Goal: Task Accomplishment & Management: Complete application form

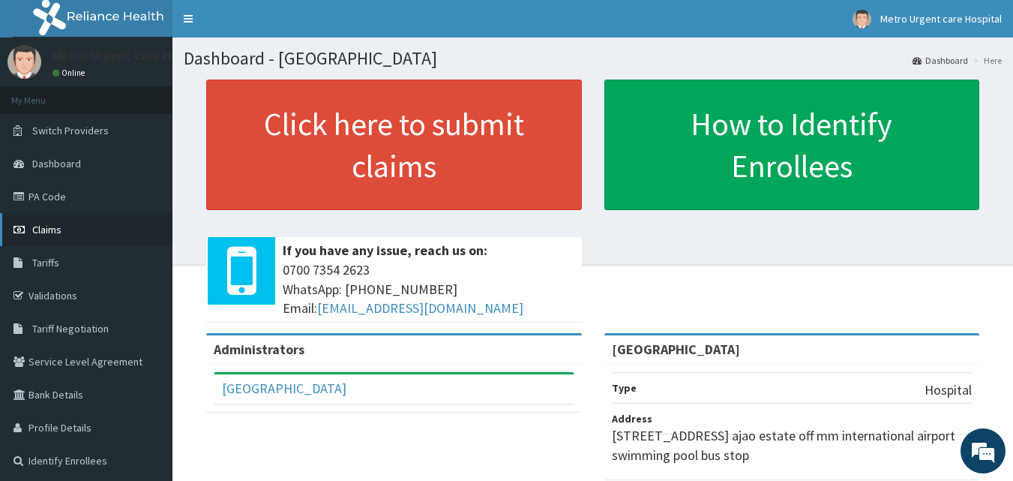
click at [84, 232] on link "Claims" at bounding box center [86, 229] width 172 height 33
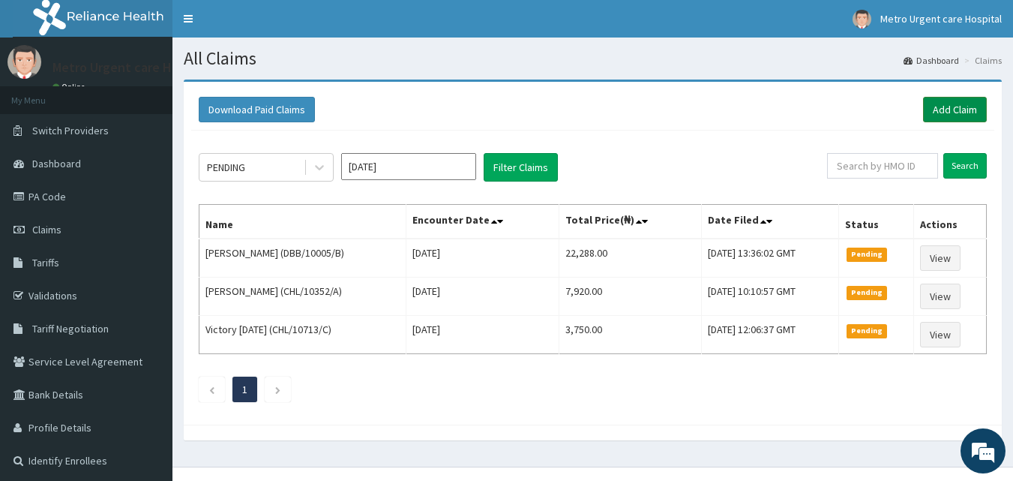
click at [937, 112] on link "Add Claim" at bounding box center [955, 109] width 64 height 25
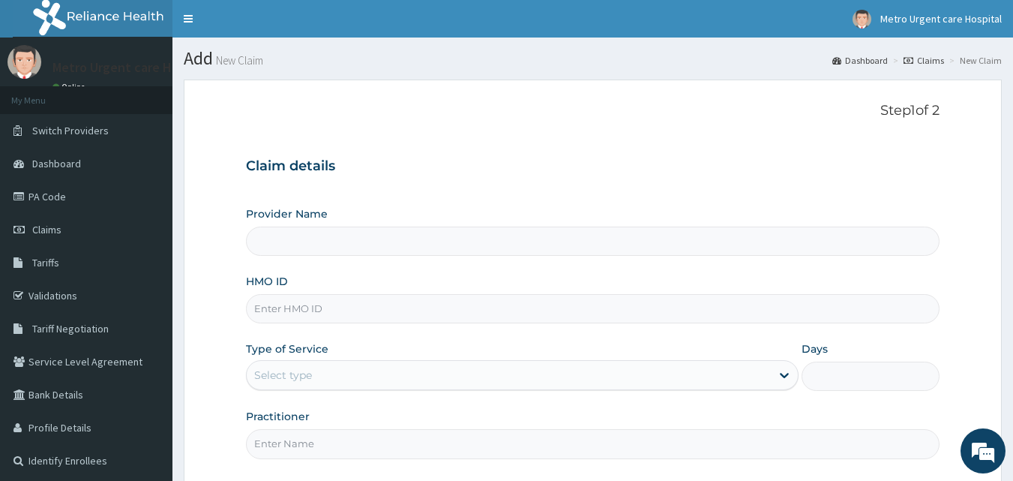
type input "[GEOGRAPHIC_DATA]"
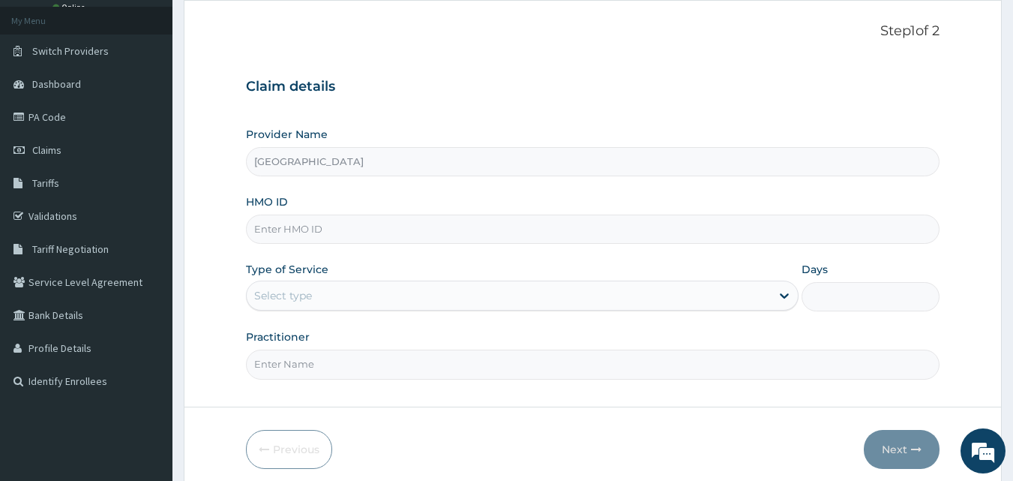
scroll to position [81, 0]
click at [375, 229] on input "HMO ID" at bounding box center [593, 227] width 694 height 29
type input "CHL/10228/A"
click at [297, 304] on div "Select type" at bounding box center [509, 294] width 524 height 24
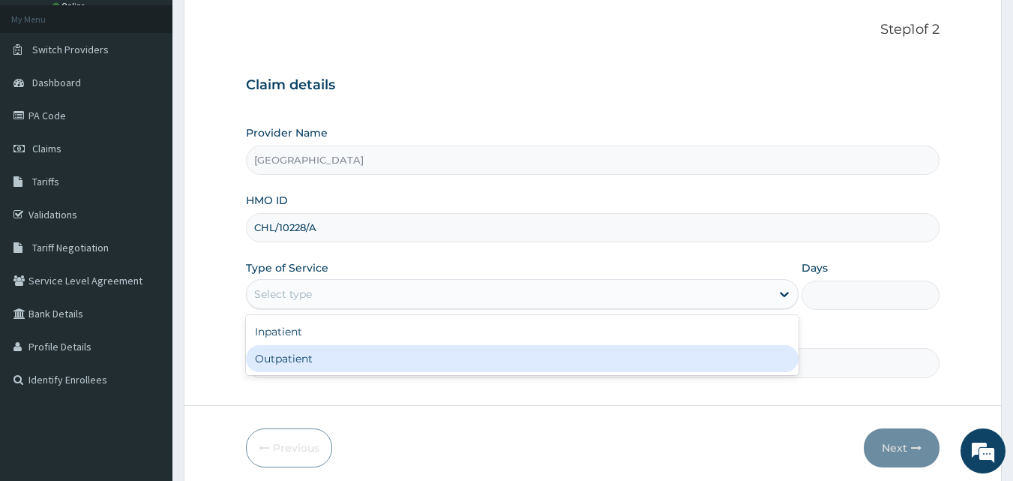
click at [284, 362] on div "Outpatient" at bounding box center [522, 358] width 553 height 27
type input "1"
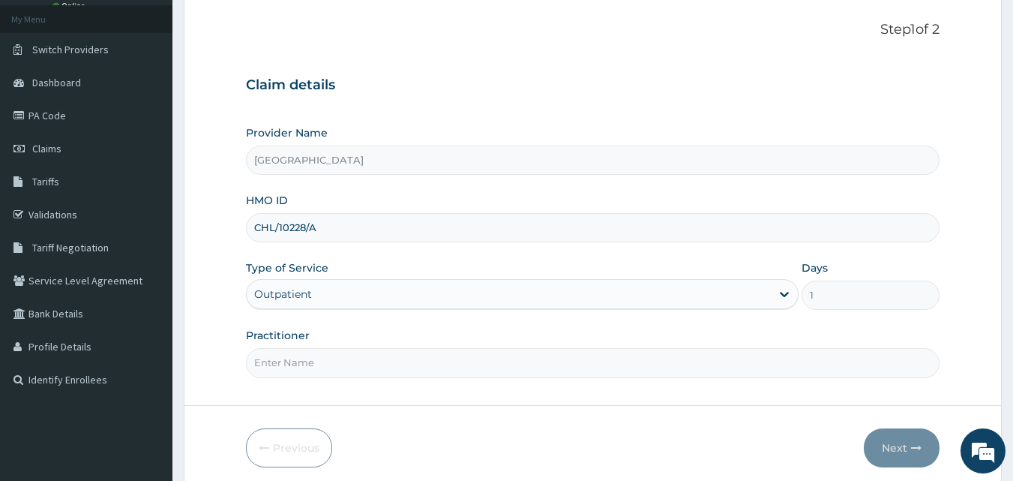
click at [279, 364] on input "Practitioner" at bounding box center [593, 362] width 694 height 29
type input "[PERSON_NAME]"
click at [62, 129] on link "PA Code" at bounding box center [86, 115] width 172 height 33
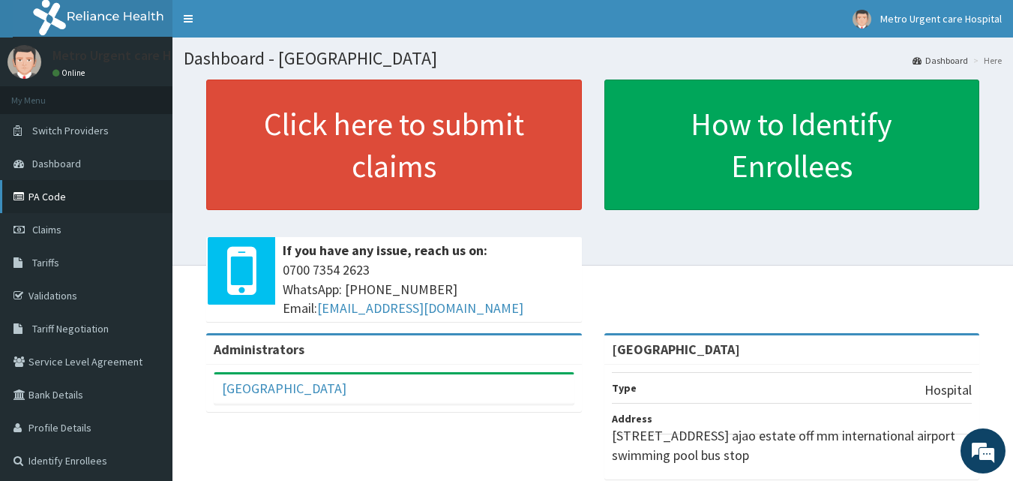
click at [93, 208] on link "PA Code" at bounding box center [86, 196] width 172 height 33
